Goal: Navigation & Orientation: Go to known website

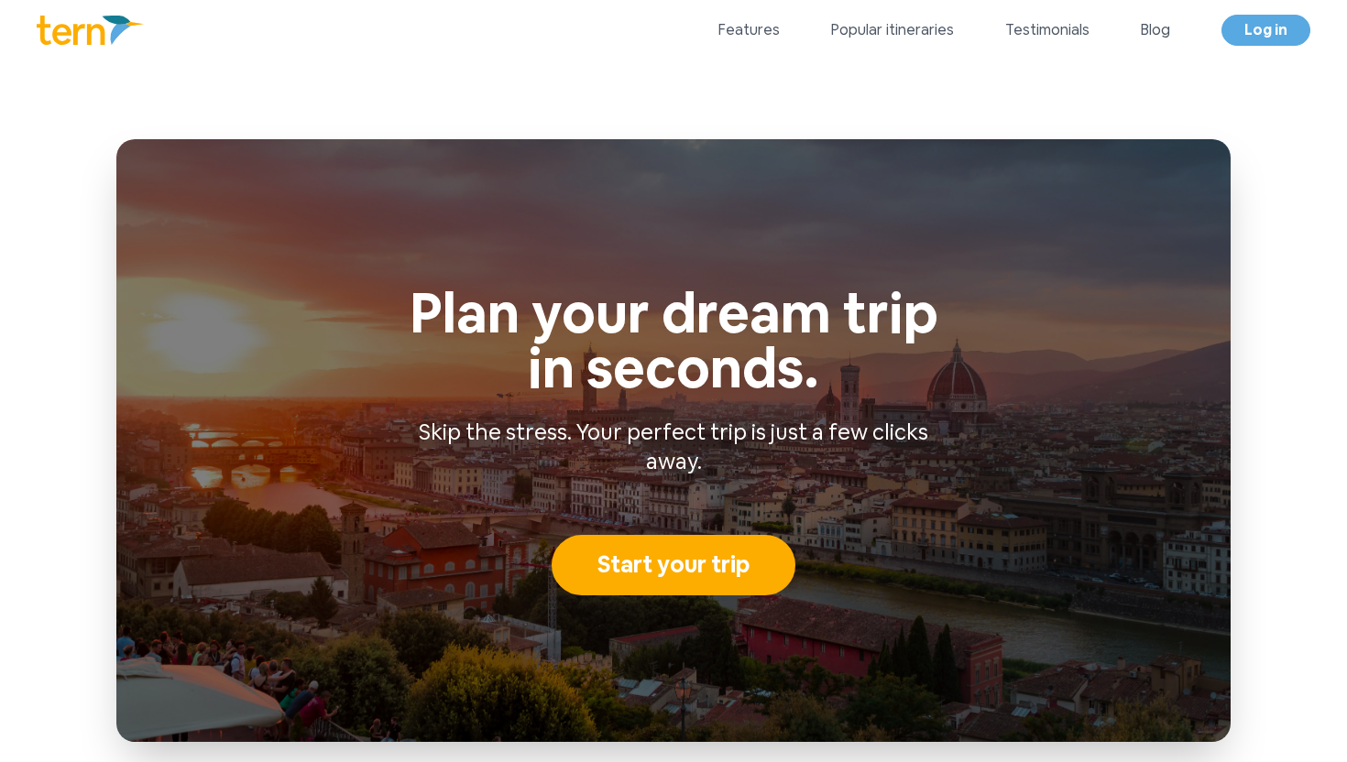
scroll to position [8374, 0]
